Goal: Complete application form

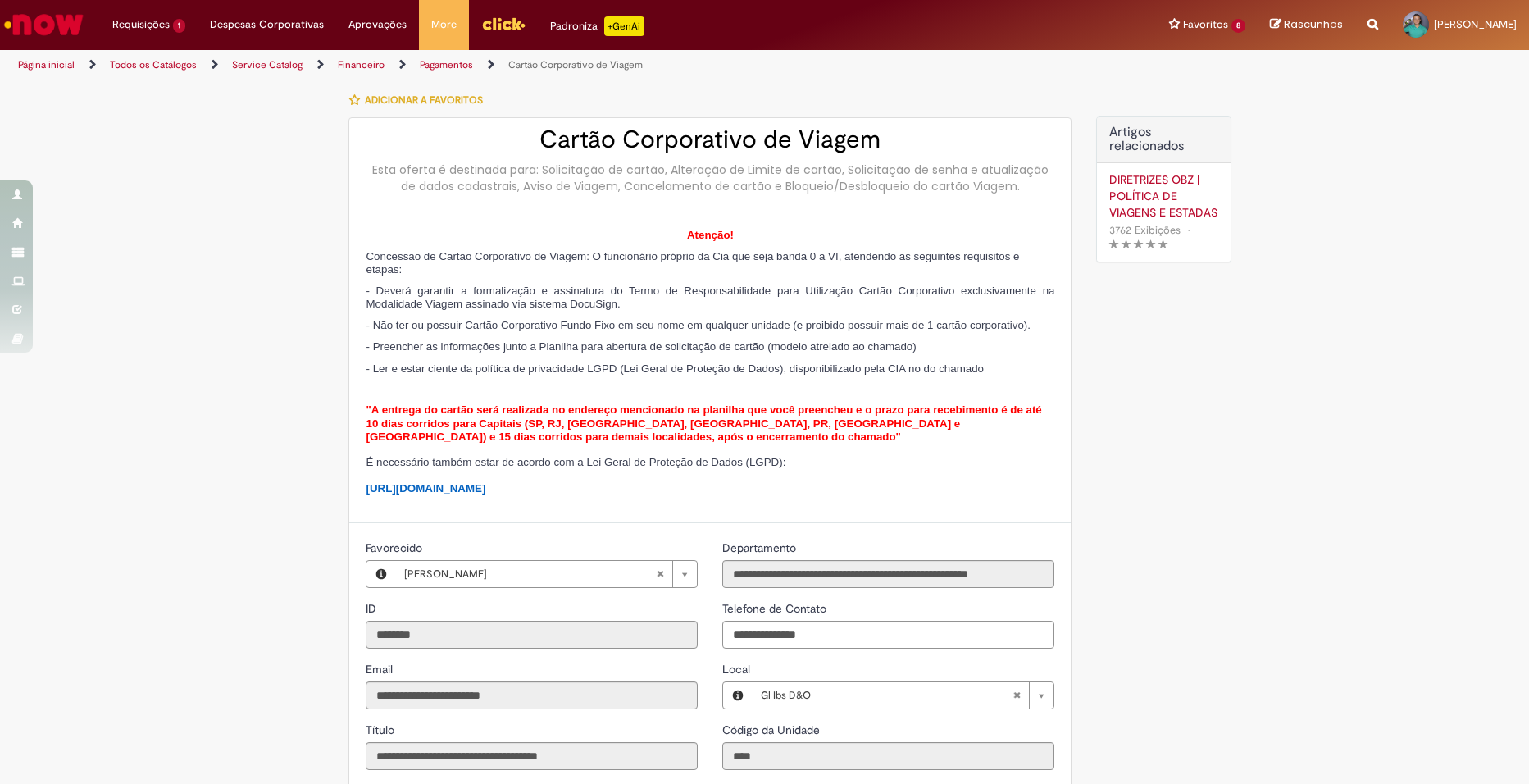
select select "**********"
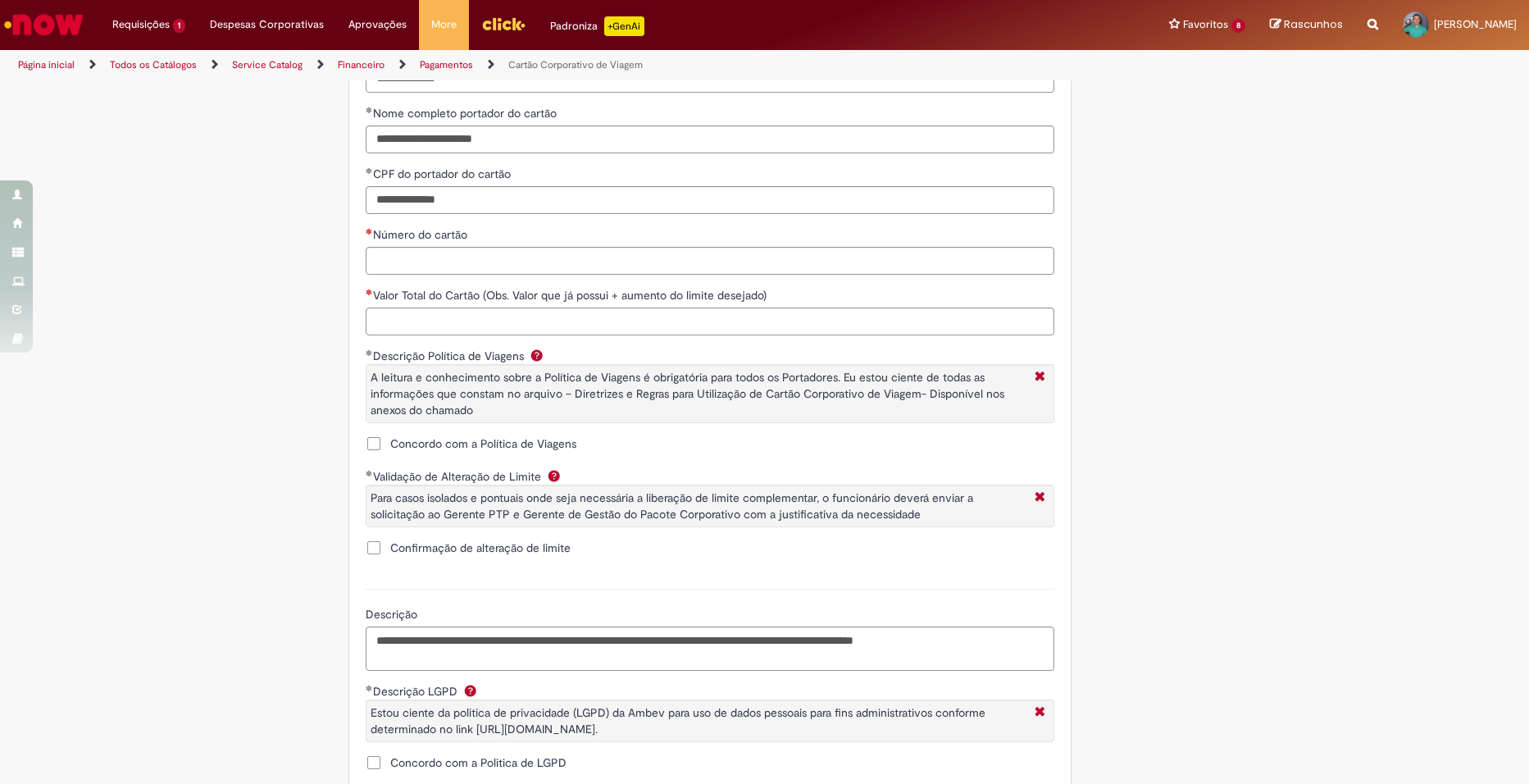
scroll to position [902, 0]
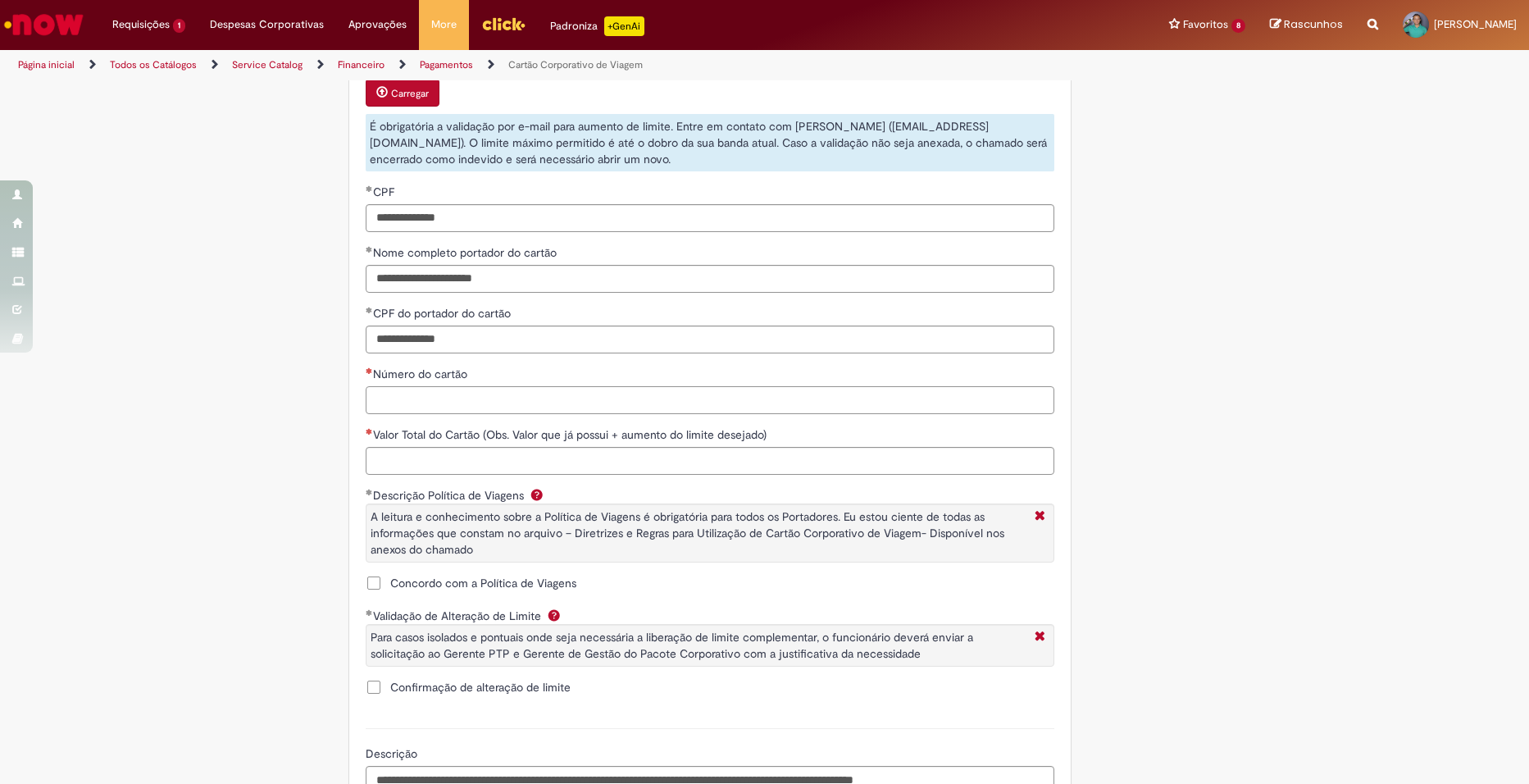
click at [415, 414] on input "Número do cartão" at bounding box center [709, 399] width 689 height 28
type input "**********"
click at [440, 474] on input "Valor Total do Cartão (Obs. Valor que já possui + aumento do limite desejado)" at bounding box center [709, 460] width 689 height 28
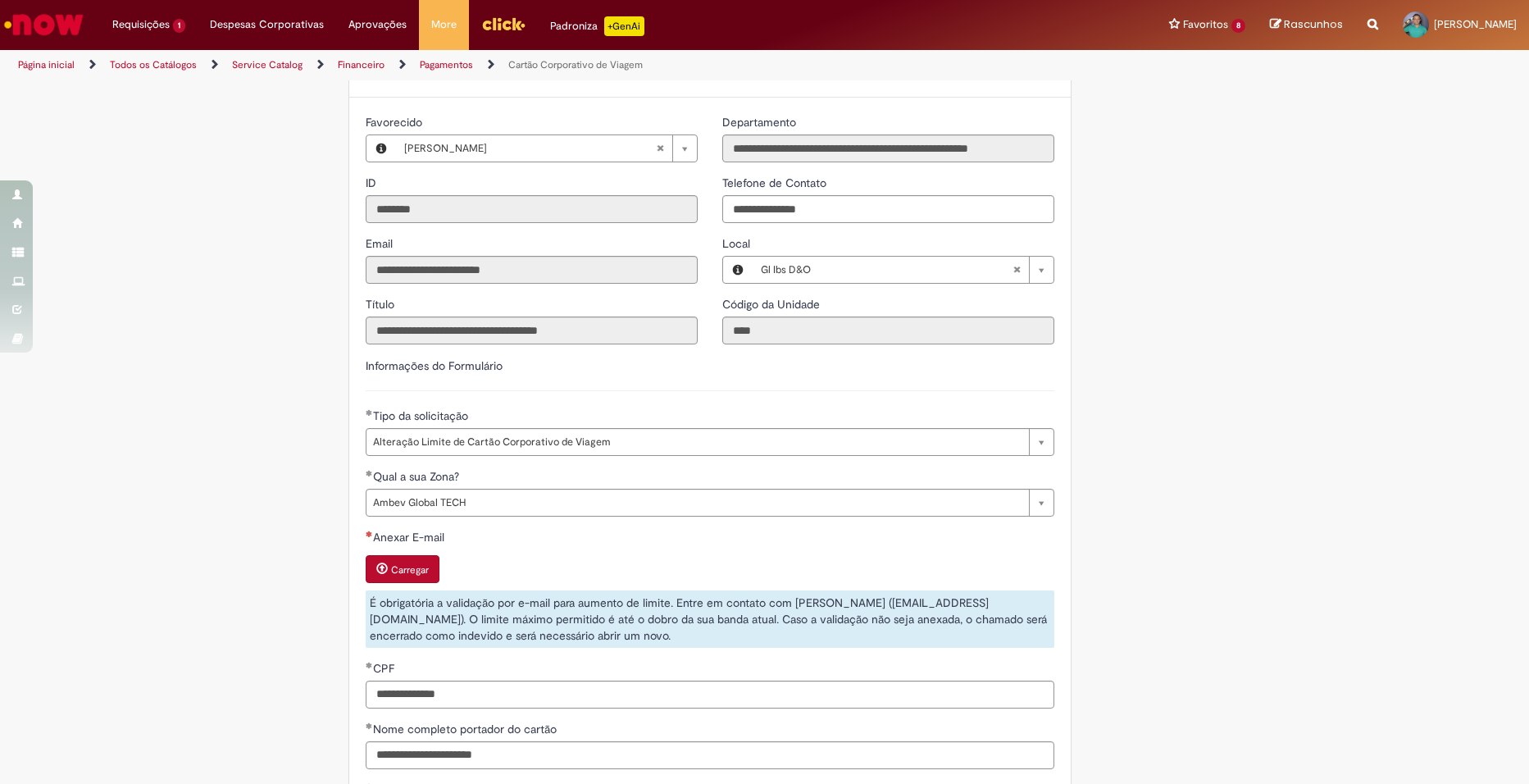
scroll to position [410, 0]
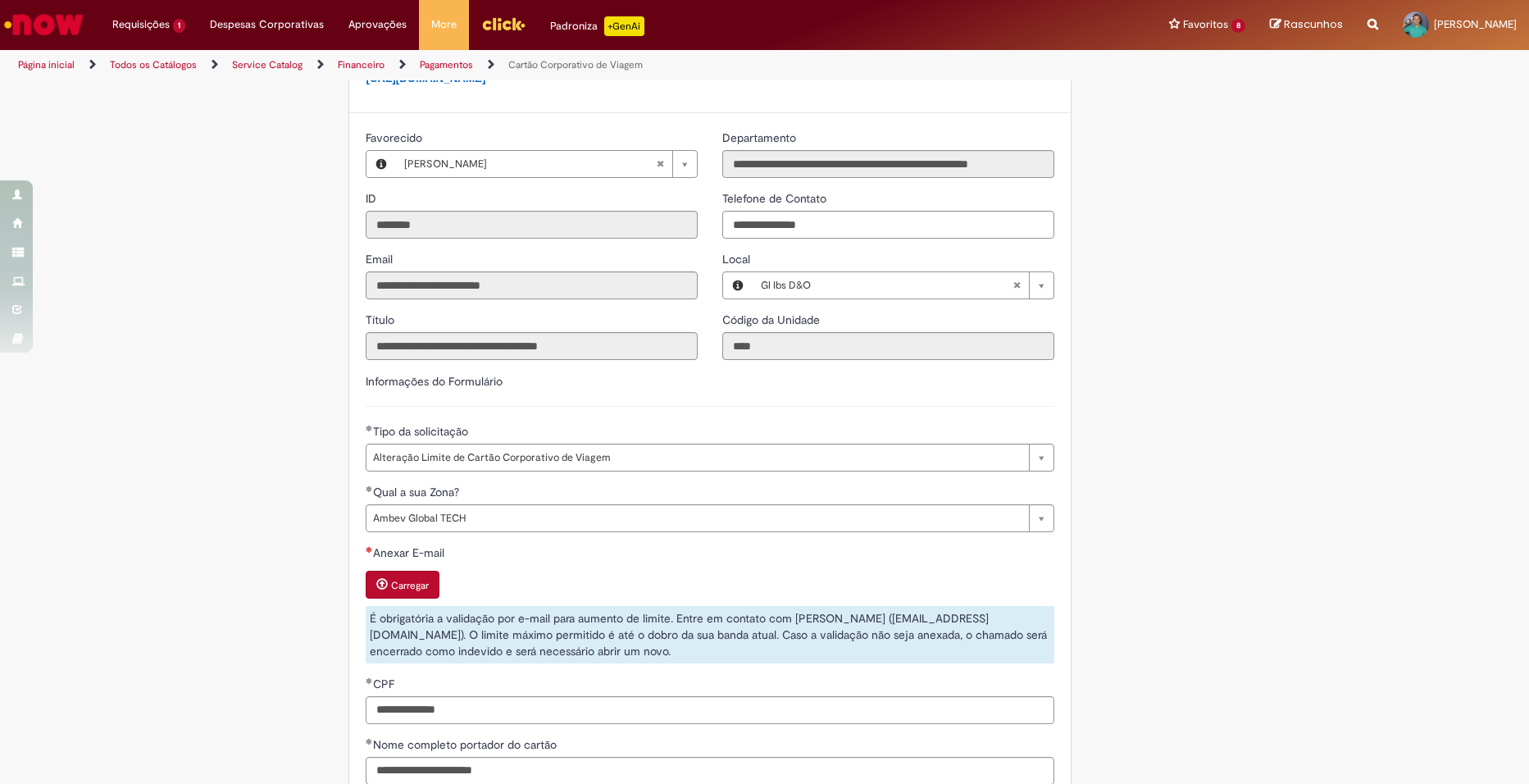
type input "**********"
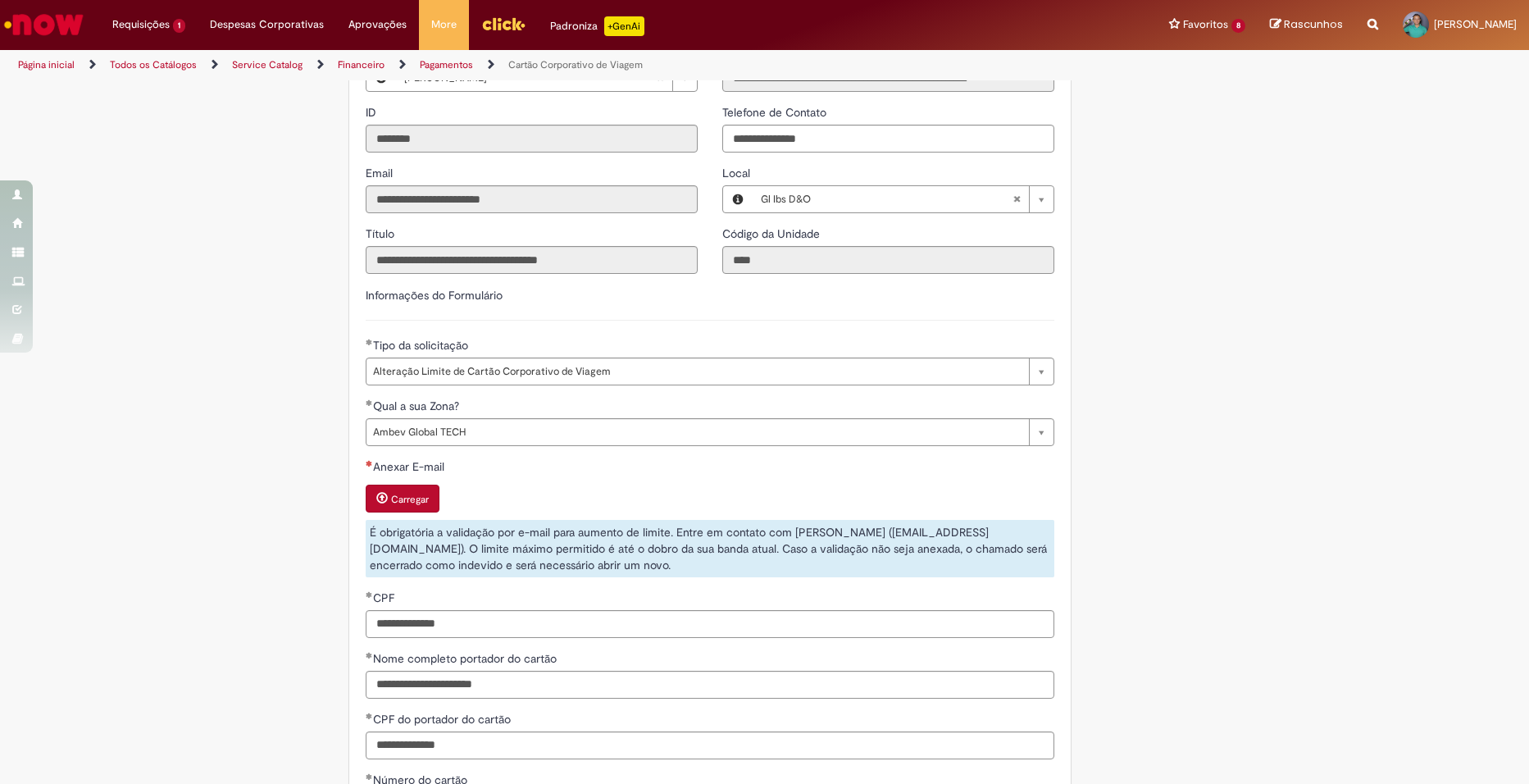
scroll to position [738, 0]
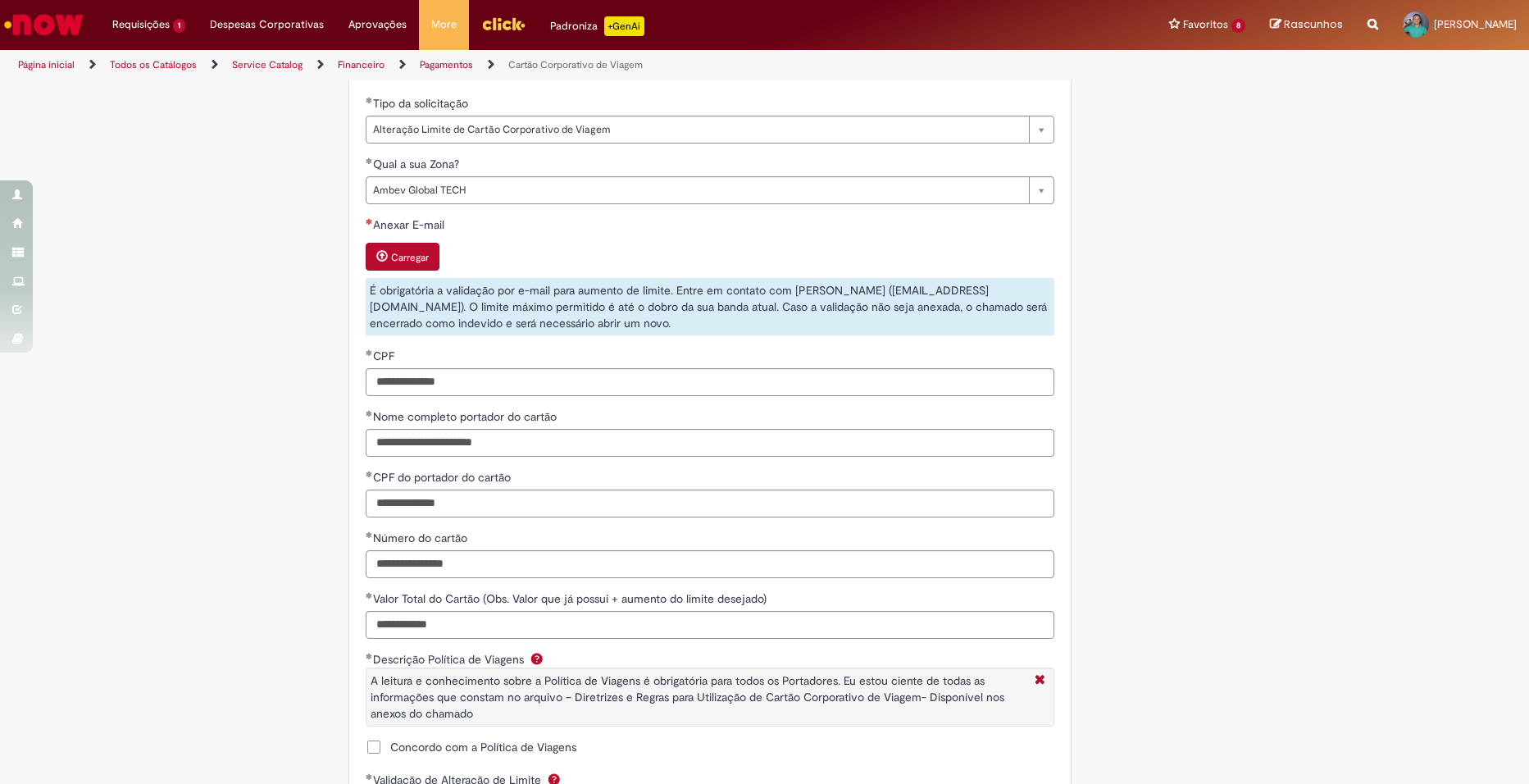
click at [391, 264] on small "Carregar" at bounding box center [410, 257] width 38 height 13
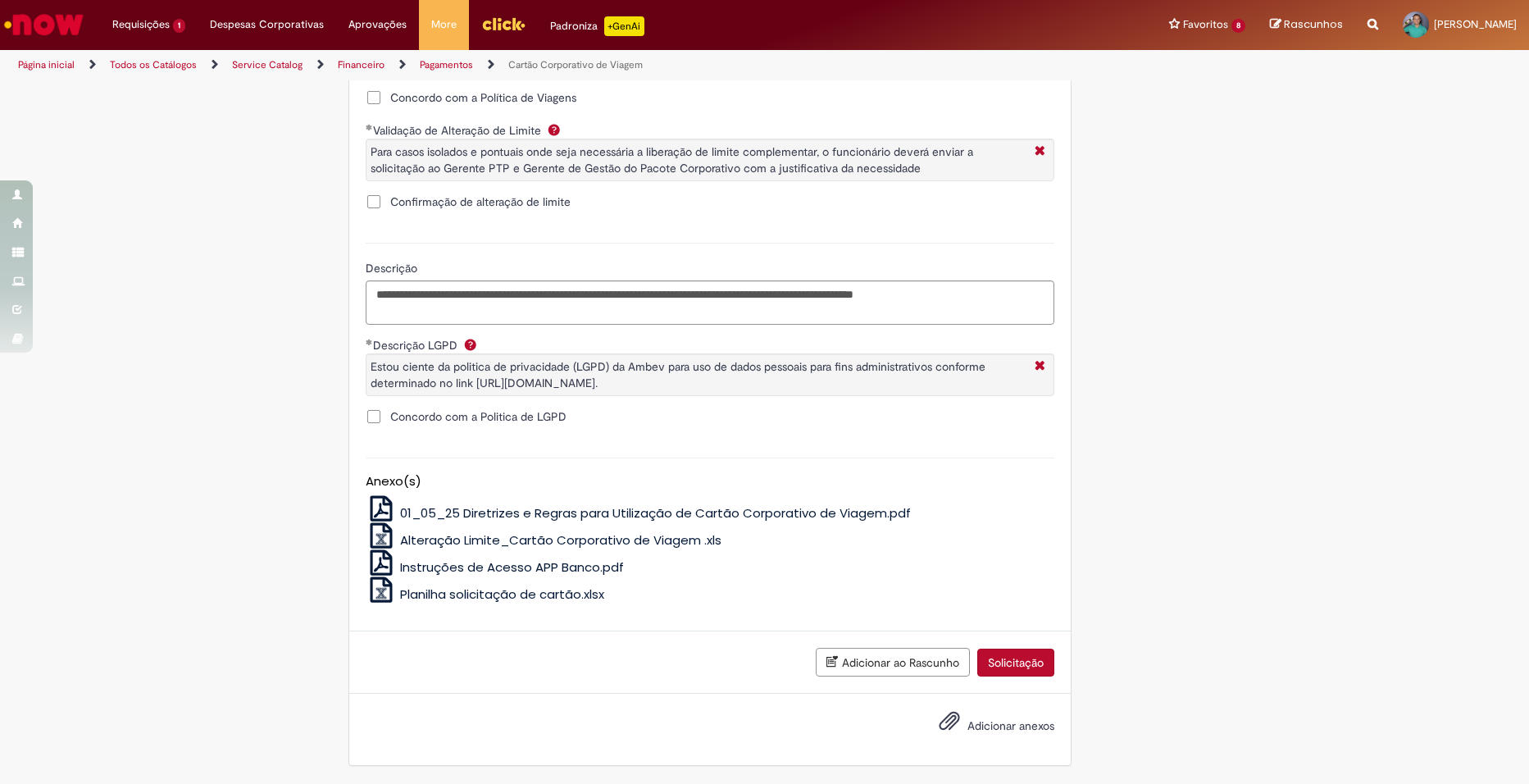
scroll to position [1367, 0]
click at [645, 543] on span "Alteração Limite_Cartão Corporativo de Viagem .xls" at bounding box center [561, 539] width 322 height 17
click at [1044, 660] on button "Solicitação" at bounding box center [1015, 662] width 77 height 28
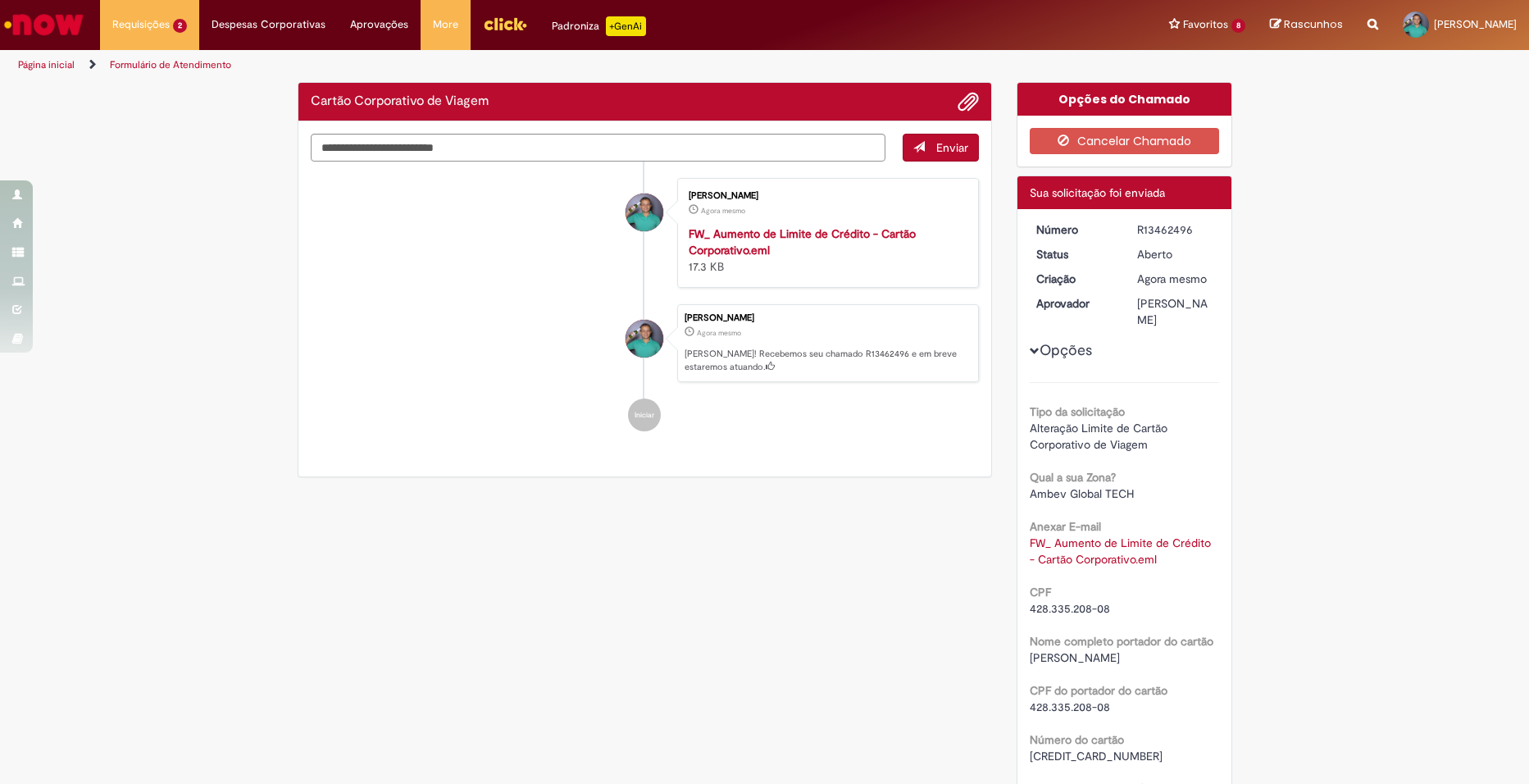
click at [1149, 229] on div "R13462496" at bounding box center [1174, 229] width 76 height 16
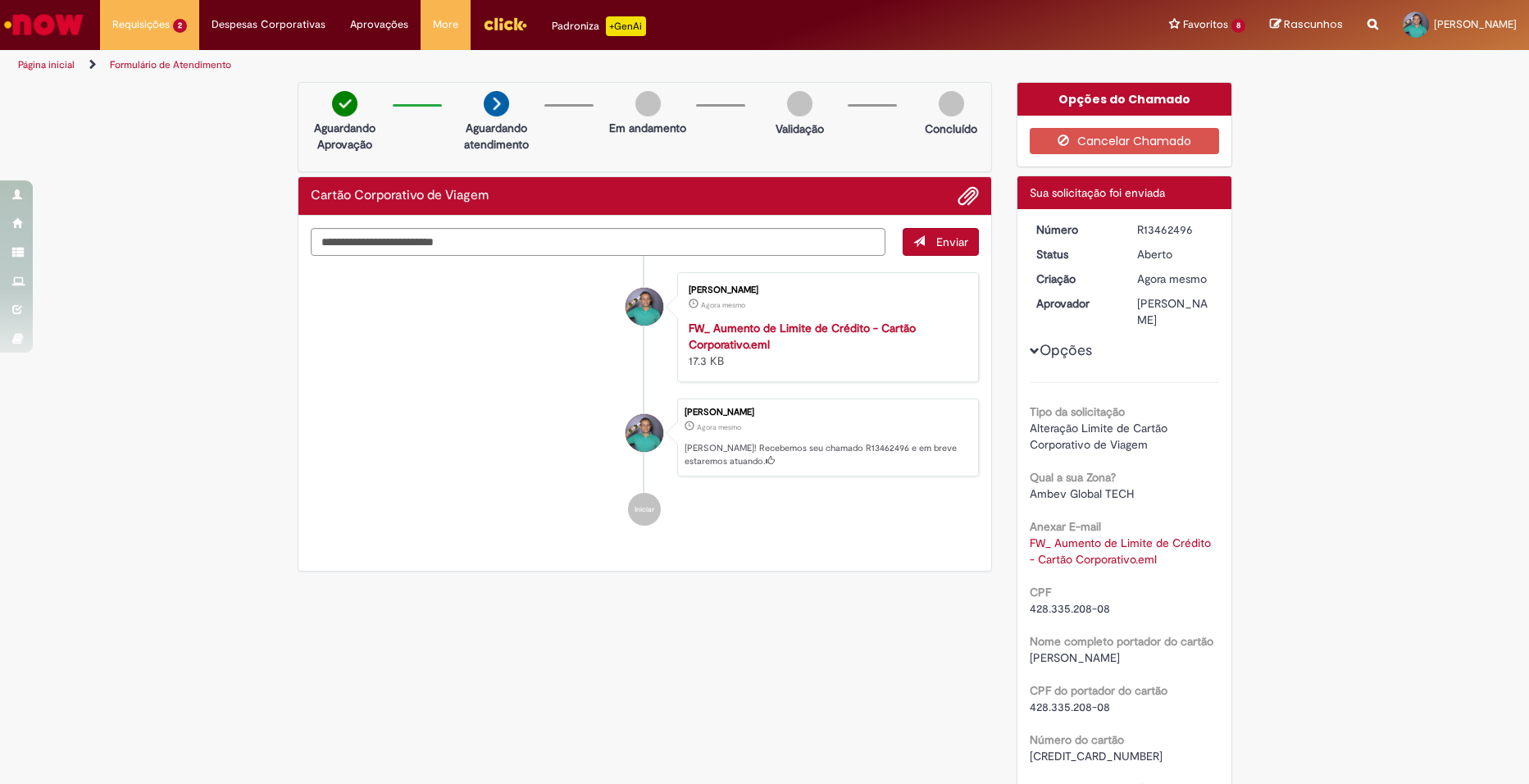
copy div "R13462496"
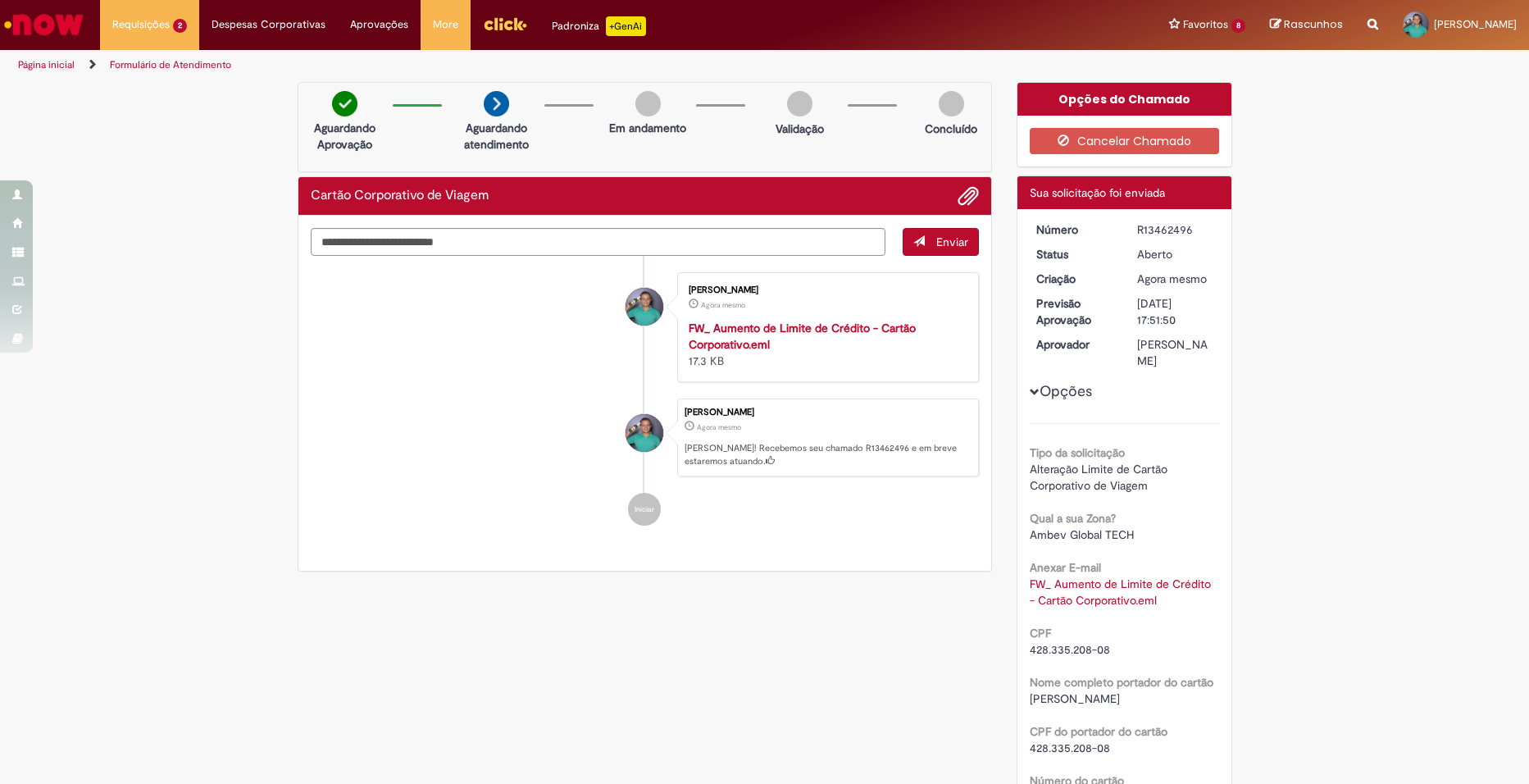
click at [1161, 233] on div "R13462496" at bounding box center [1174, 229] width 76 height 16
copy div "R13462496"
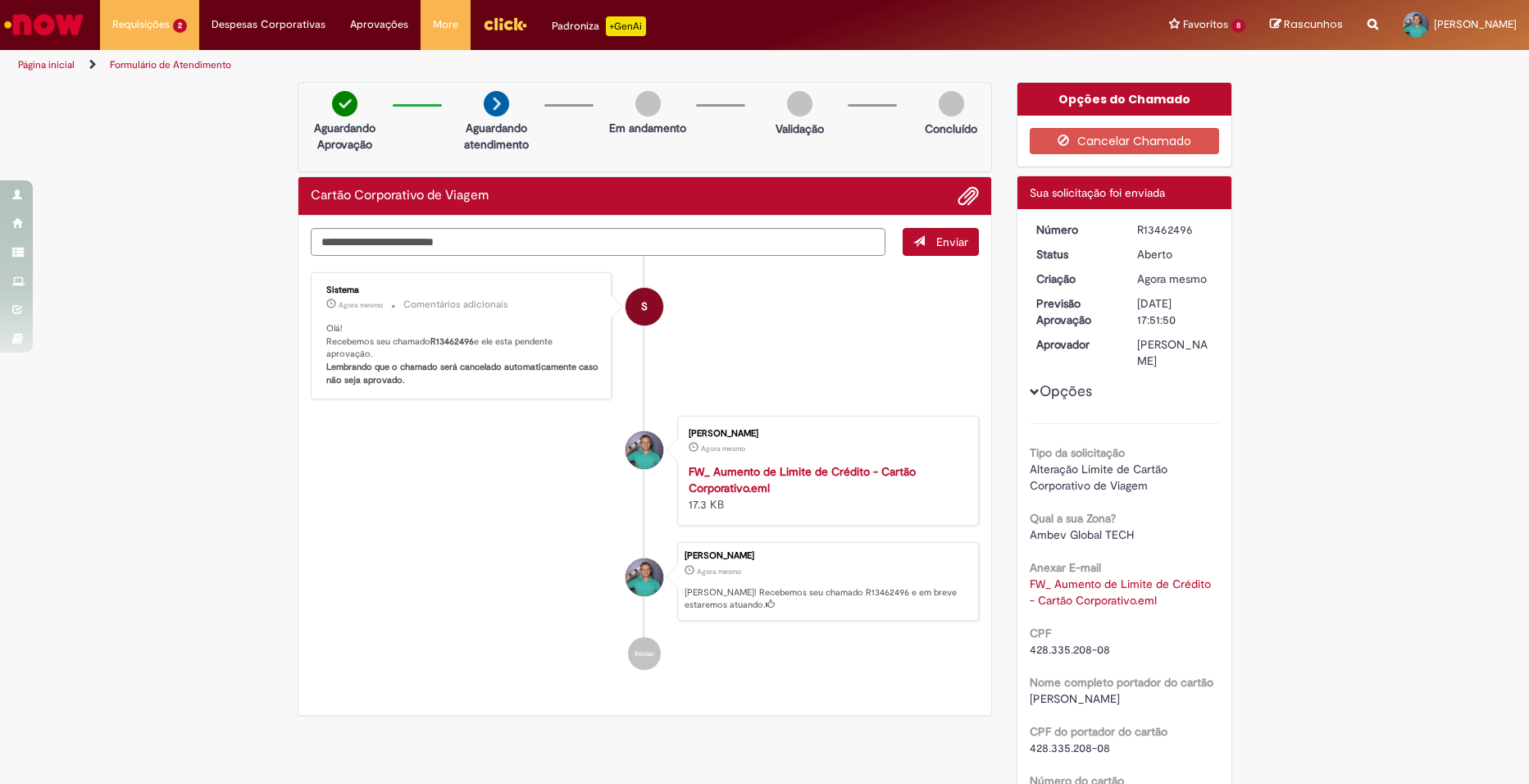
click at [176, 326] on div "Verificar Código de Barras Aguardando Aprovação Aguardando atendimento Em andam…" at bounding box center [764, 716] width 1529 height 1269
click at [217, 402] on div "Verificar Código de Barras Aguardando Aprovação Aguardando atendimento Em andam…" at bounding box center [764, 716] width 1529 height 1269
click at [464, 646] on li "Iniciar" at bounding box center [645, 653] width 669 height 33
